Goal: Download file/media

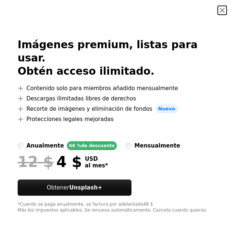
click at [218, 7] on button "An X shape" at bounding box center [222, 10] width 9 height 9
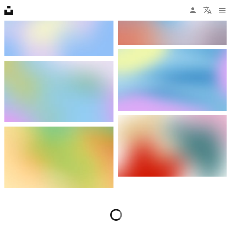
scroll to position [1027, 0]
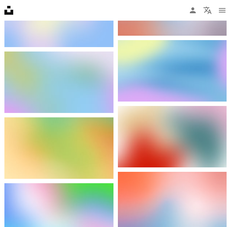
click at [157, 106] on img at bounding box center [172, 136] width 109 height 61
